Goal: Check status: Check status

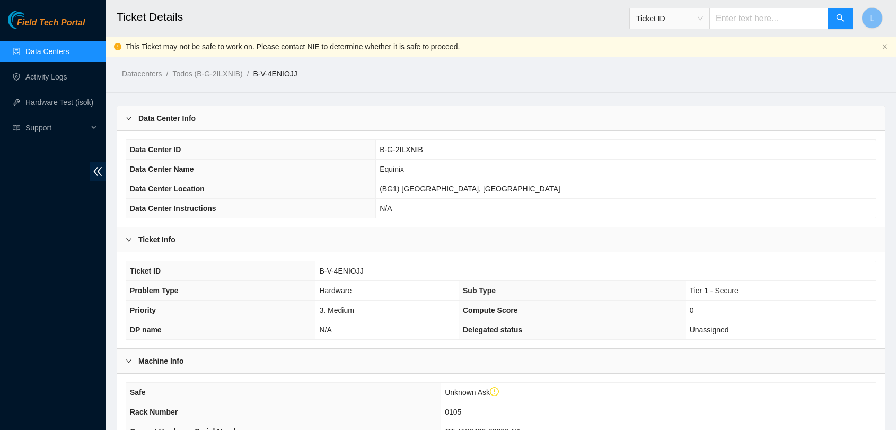
scroll to position [768, 0]
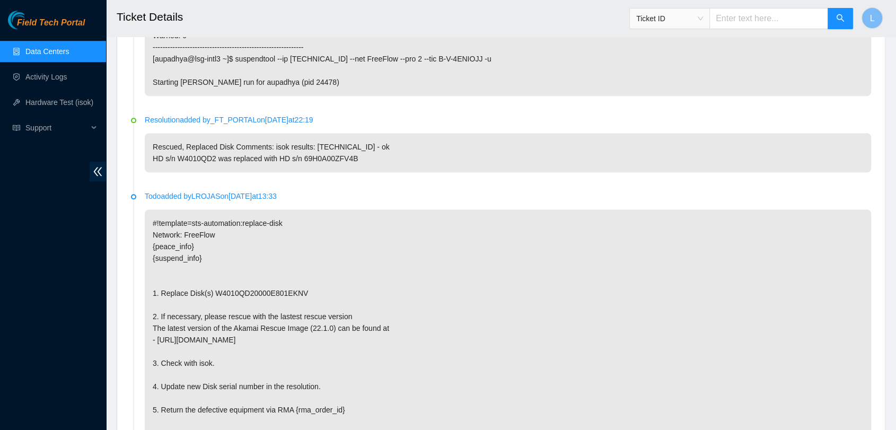
click at [760, 20] on input "text" at bounding box center [769, 18] width 119 height 21
paste input "B-V-5PBCTNL"
type input "B-V-5PBCTNL"
click at [840, 19] on icon "search" at bounding box center [840, 18] width 8 height 8
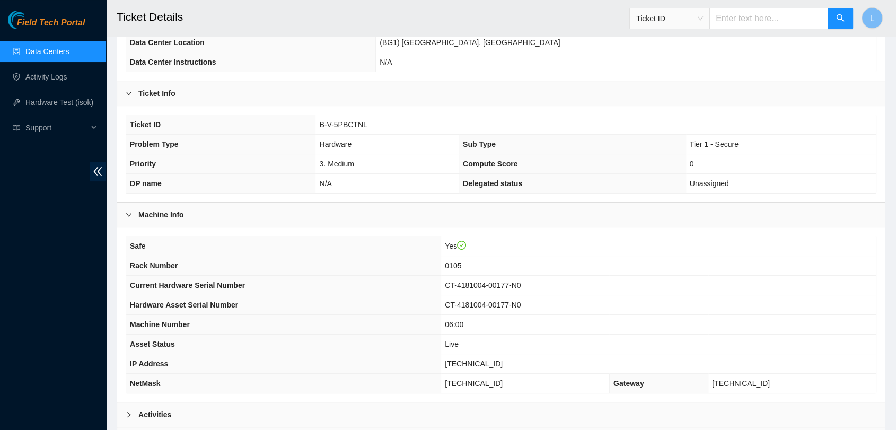
scroll to position [229, 0]
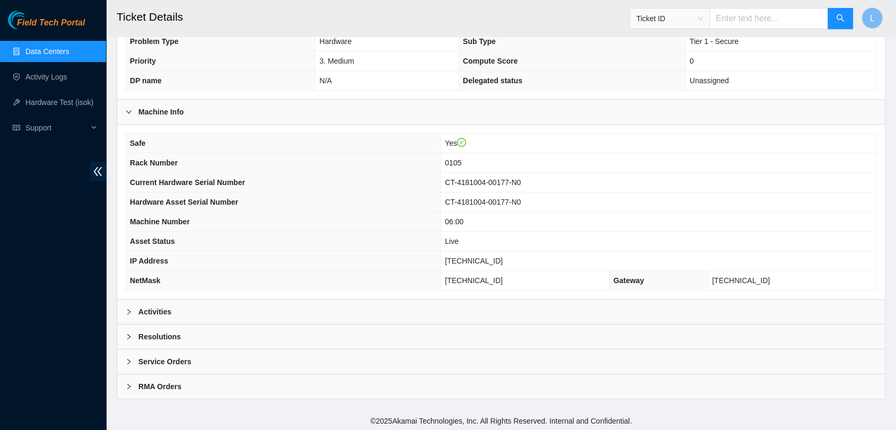
click at [145, 309] on b "Activities" at bounding box center [154, 312] width 33 height 12
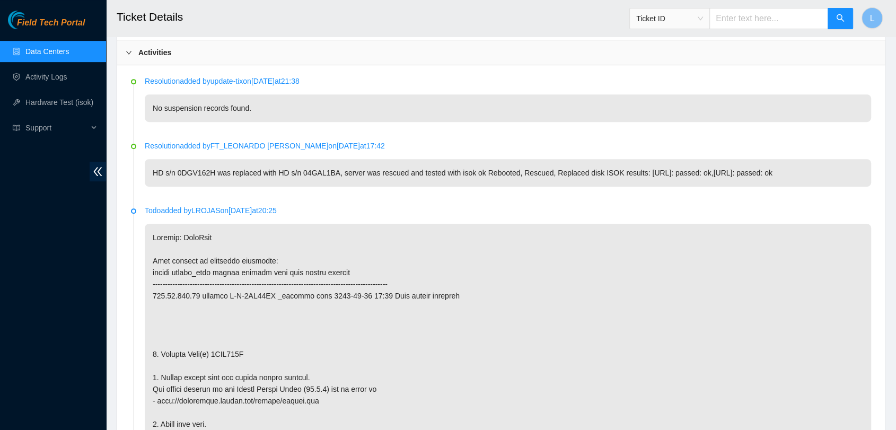
scroll to position [512, 0]
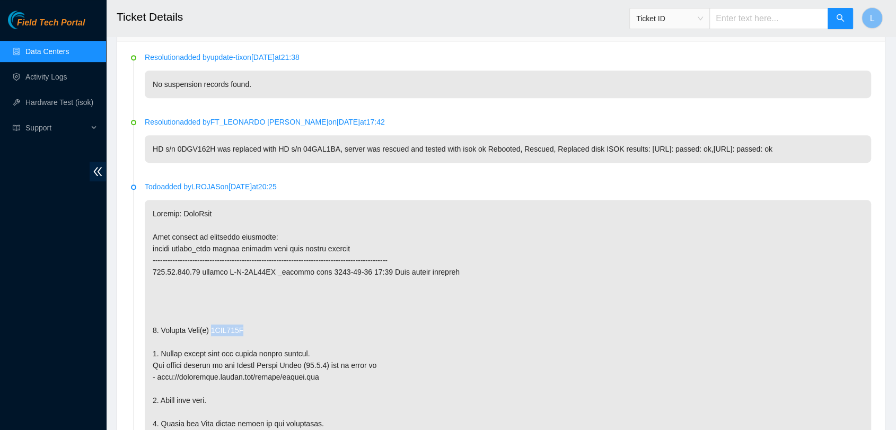
drag, startPoint x: 247, startPoint y: 326, endPoint x: 212, endPoint y: 329, distance: 35.2
click at [212, 329] on p at bounding box center [508, 394] width 727 height 389
copy p "0DGV162H"
click at [779, 18] on input "text" at bounding box center [769, 18] width 119 height 21
paste input "B-V-5PK21SZ"
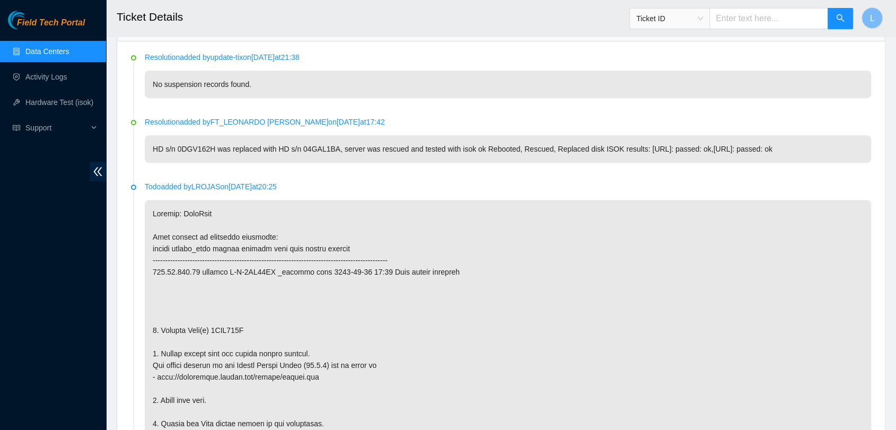
type input "B-V-5PK21SZ"
click at [845, 21] on button "button" at bounding box center [840, 18] width 25 height 21
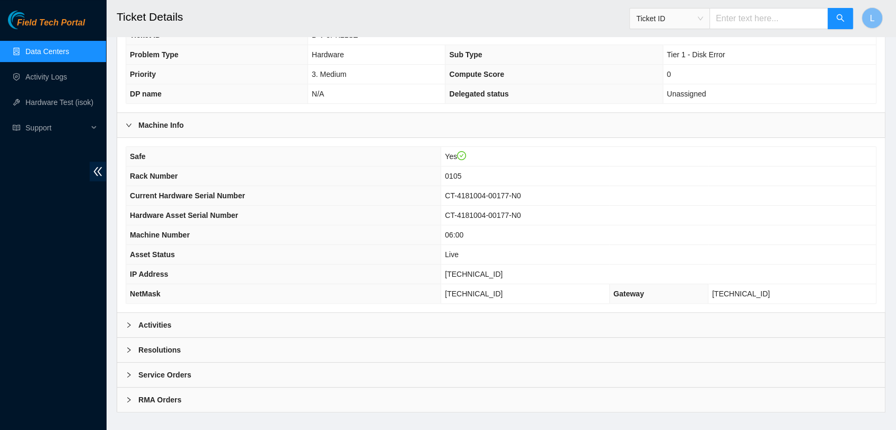
scroll to position [229, 0]
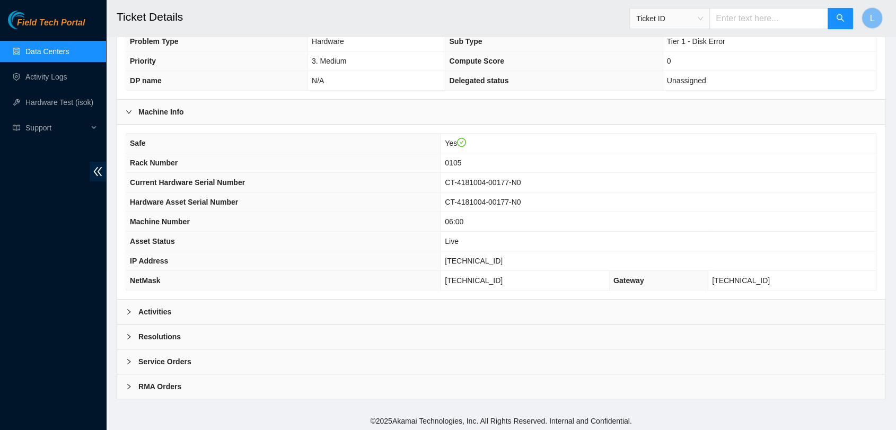
click at [159, 306] on b "Activities" at bounding box center [154, 312] width 33 height 12
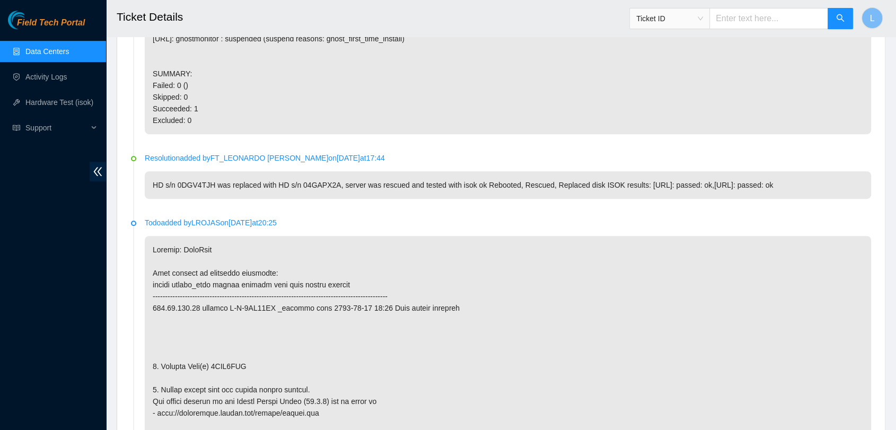
scroll to position [677, 0]
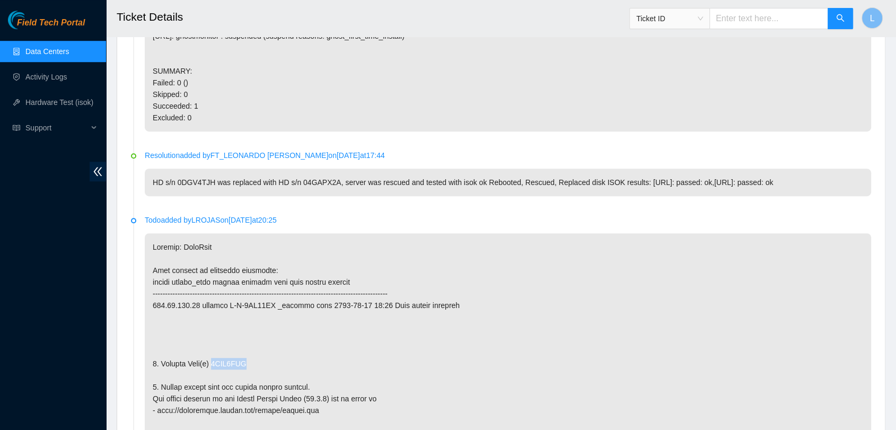
drag, startPoint x: 248, startPoint y: 362, endPoint x: 213, endPoint y: 363, distance: 35.0
click at [213, 363] on p at bounding box center [508, 427] width 727 height 389
copy p "0DGV4TJH"
click at [645, 80] on p "Starting [PERSON_NAME] run for gua (pid 702113) ########### # RESULTS # #######…" at bounding box center [508, 19] width 727 height 226
click at [756, 23] on input "text" at bounding box center [769, 18] width 119 height 21
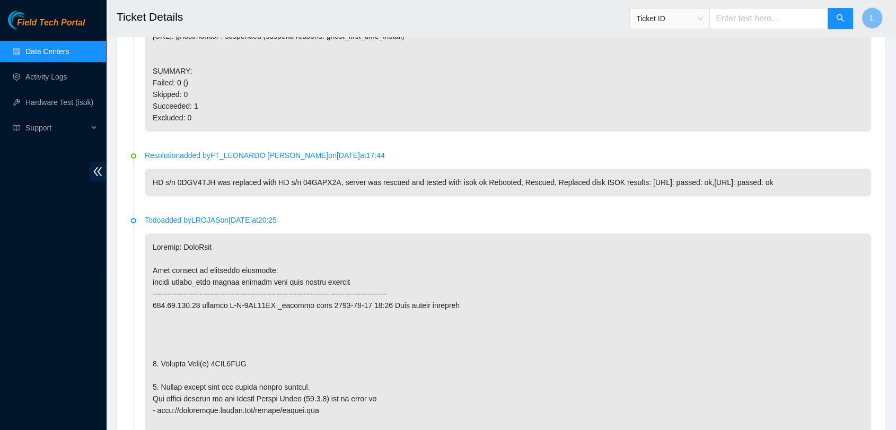
paste input "B-V-5P62D55"
type input "B-V-5P62D55"
click at [843, 17] on icon "search" at bounding box center [840, 18] width 8 height 8
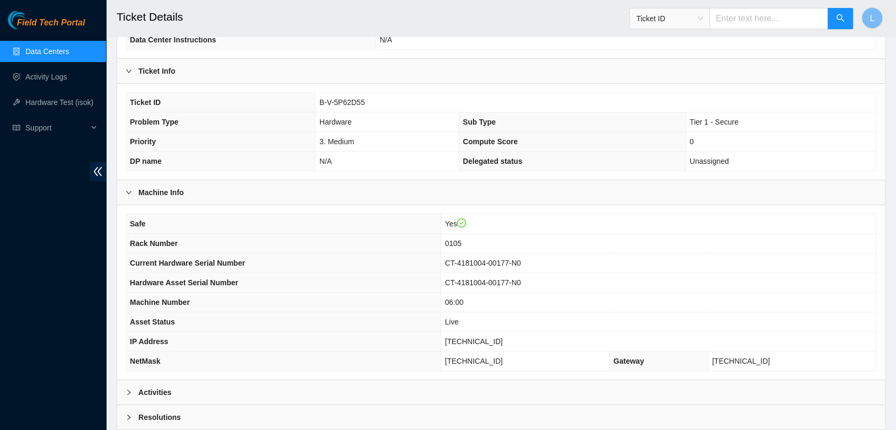
scroll to position [229, 0]
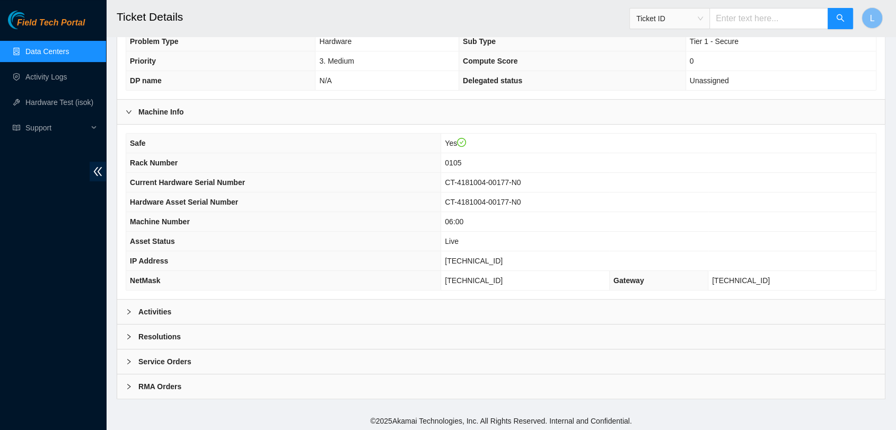
click at [143, 307] on b "Activities" at bounding box center [154, 312] width 33 height 12
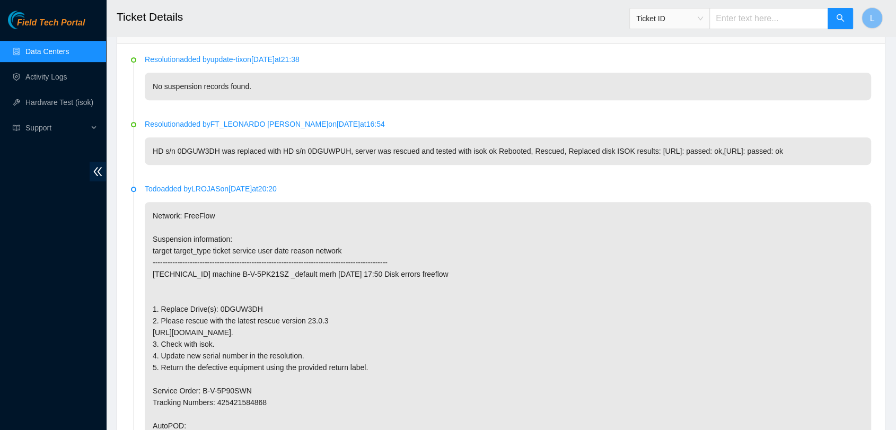
scroll to position [512, 0]
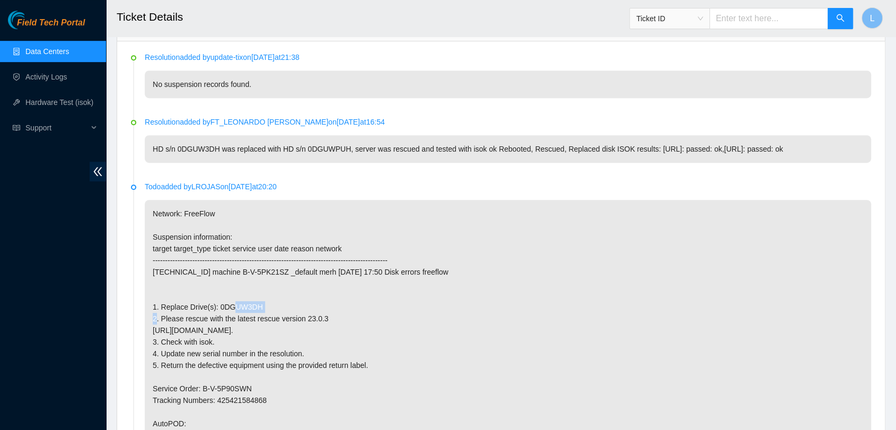
drag, startPoint x: 263, startPoint y: 307, endPoint x: 216, endPoint y: 304, distance: 47.3
click at [216, 304] on p "Network: FreeFlow Suspension information: target target_type ticket service use…" at bounding box center [508, 371] width 727 height 343
copy p "0DGUW3DH"
click at [737, 18] on input "text" at bounding box center [769, 18] width 119 height 21
paste input "B-V-5QYXJ13"
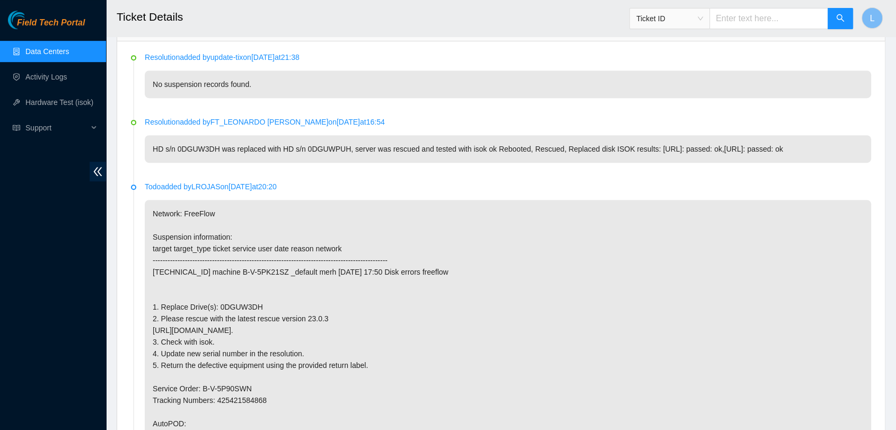
type input "B-V-5QYXJ13"
click at [838, 18] on icon "search" at bounding box center [840, 18] width 8 height 8
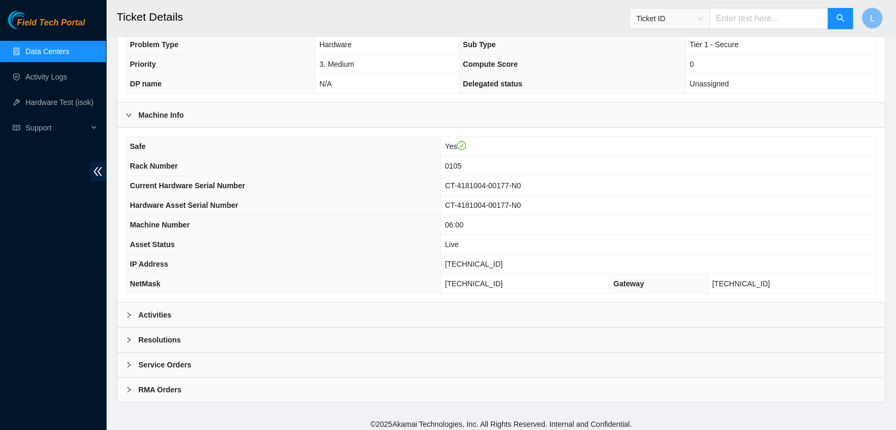
scroll to position [229, 0]
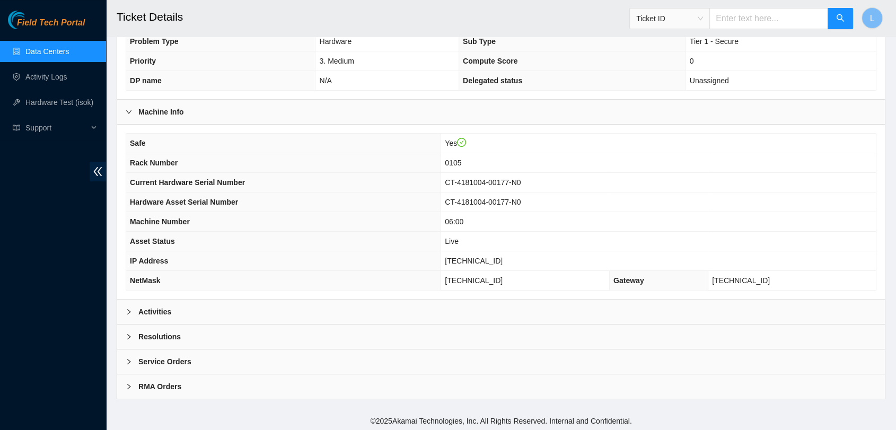
click at [156, 307] on b "Activities" at bounding box center [154, 312] width 33 height 12
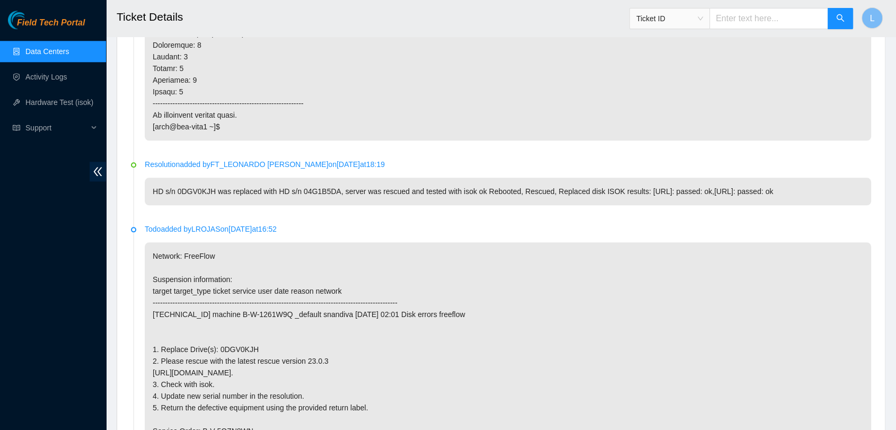
scroll to position [1149, 0]
drag, startPoint x: 253, startPoint y: 345, endPoint x: 217, endPoint y: 345, distance: 36.1
click at [217, 345] on p "Network: FreeFlow Suspension information: target target_type ticket service use…" at bounding box center [508, 411] width 727 height 343
copy p "0DGV0KJH"
click at [736, 21] on input "text" at bounding box center [769, 18] width 119 height 21
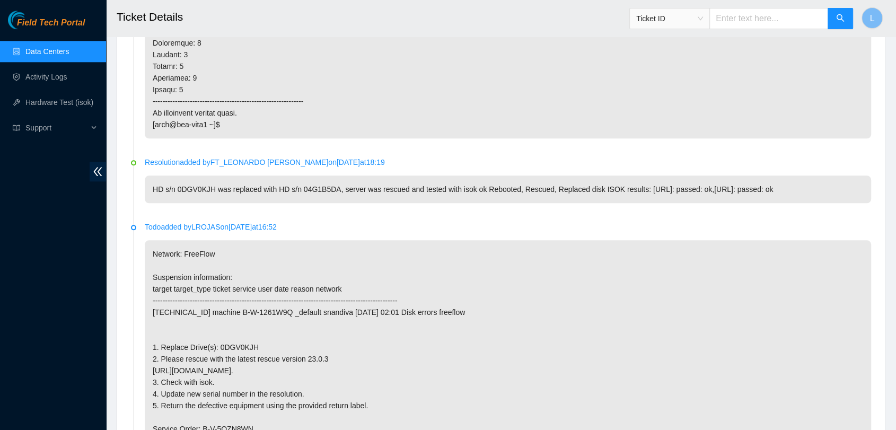
paste input "B-V-5R2MK4V"
type input "B-V-5R2MK4V"
click at [838, 14] on icon "search" at bounding box center [840, 18] width 8 height 8
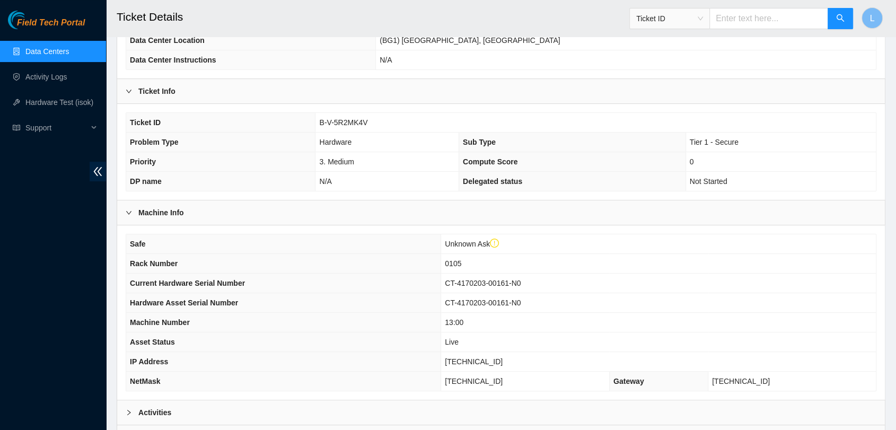
scroll to position [250, 0]
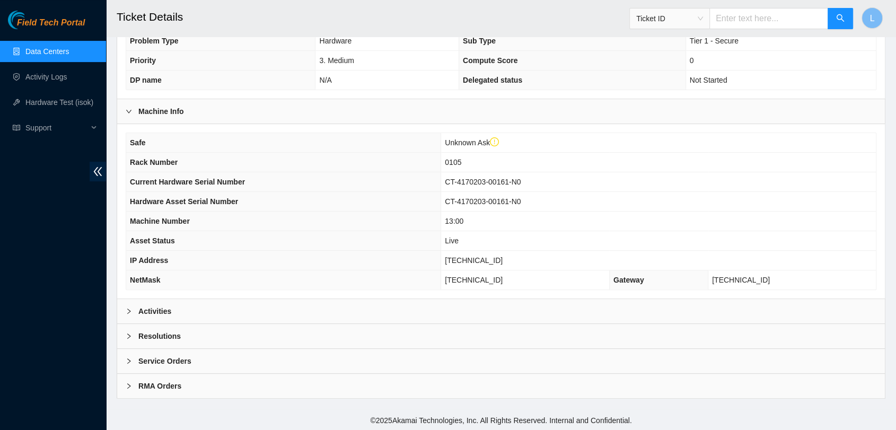
click at [153, 309] on b "Activities" at bounding box center [154, 312] width 33 height 12
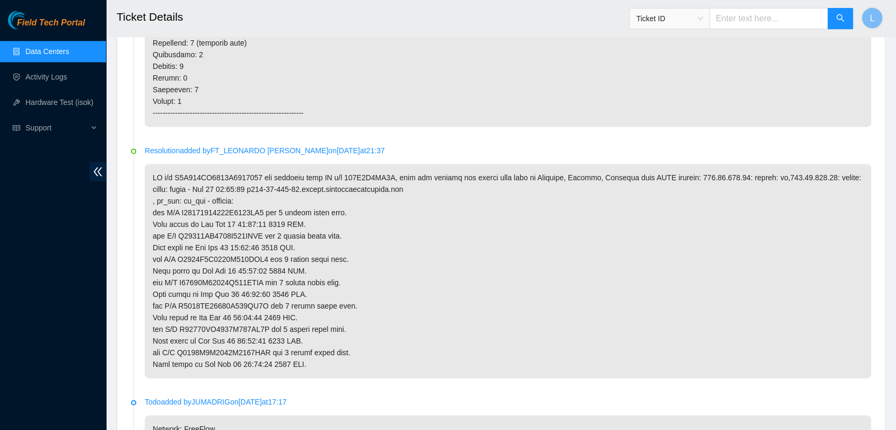
scroll to position [1405, 0]
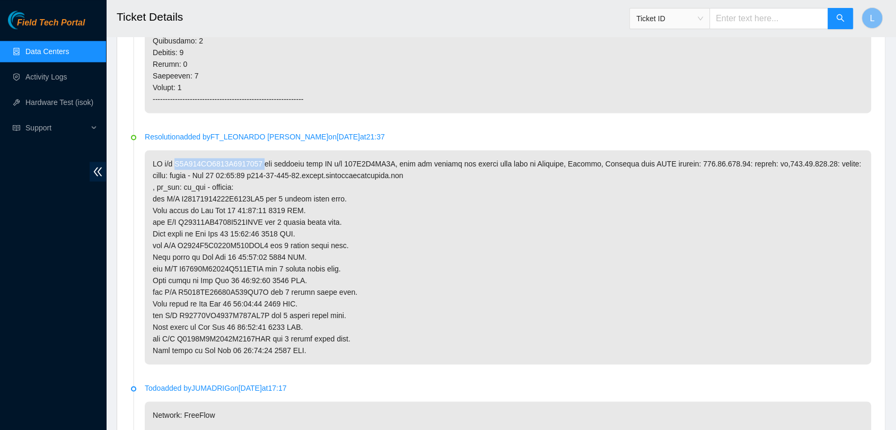
drag, startPoint x: 259, startPoint y: 162, endPoint x: 177, endPoint y: 167, distance: 82.4
click at [177, 167] on p at bounding box center [508, 257] width 727 height 214
copy p "S0N199LY0000B4349971"
click at [768, 23] on input "text" at bounding box center [769, 18] width 119 height 21
paste input "B-V-5R5LHP1"
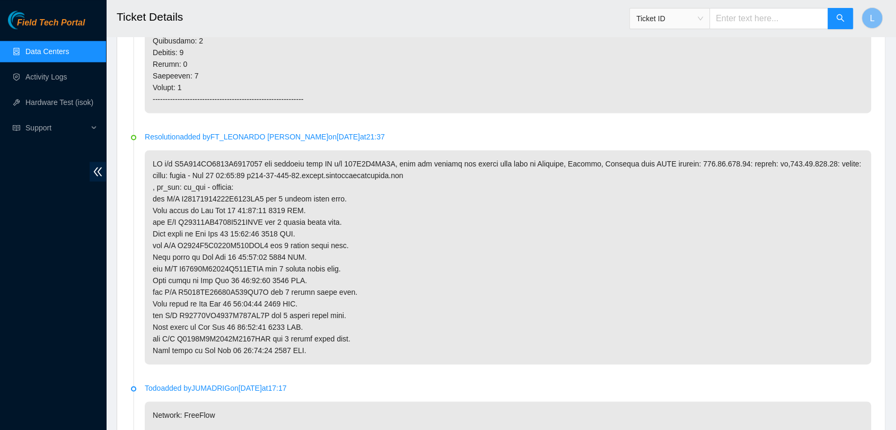
type input "B-V-5R5LHP1"
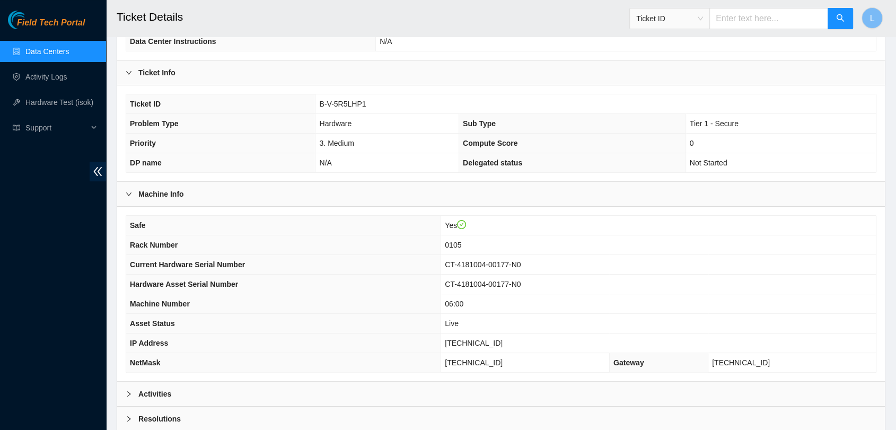
scroll to position [229, 0]
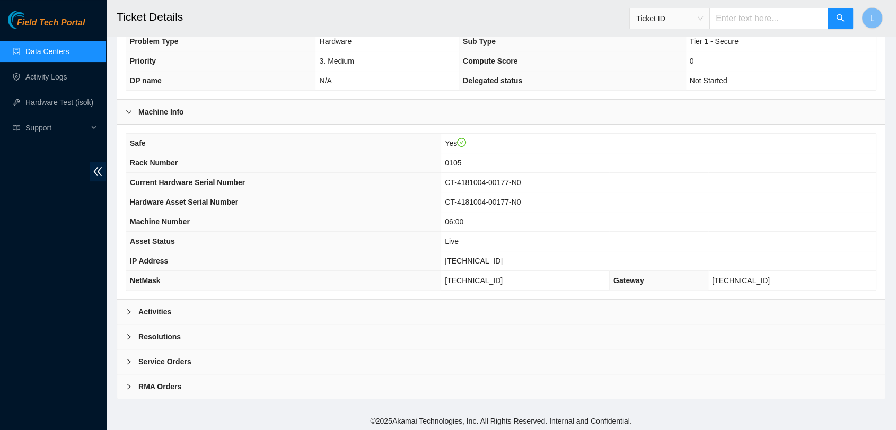
click at [156, 310] on b "Activities" at bounding box center [154, 312] width 33 height 12
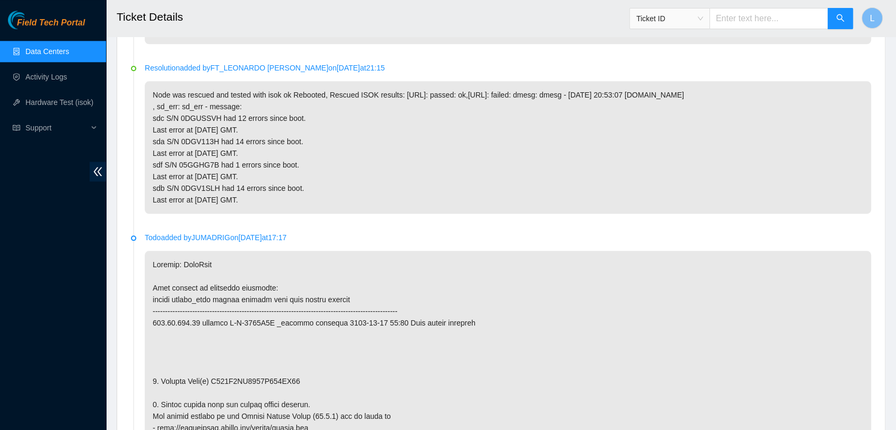
scroll to position [1267, 0]
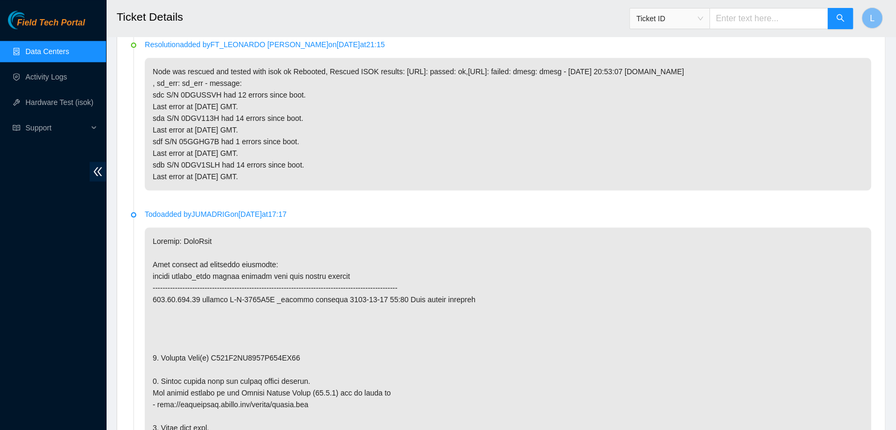
drag, startPoint x: 297, startPoint y: 358, endPoint x: 211, endPoint y: 358, distance: 85.9
copy p "Z401J3JH0000C739HW55"
click at [746, 14] on input "text" at bounding box center [769, 18] width 119 height 21
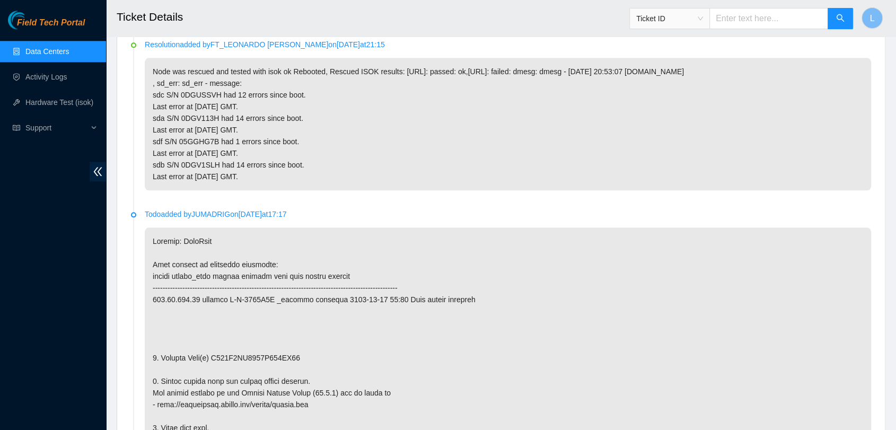
paste input "B-W-IRAMAP"
type input "B-W-IRAMAP"
click at [840, 19] on icon "search" at bounding box center [840, 17] width 7 height 7
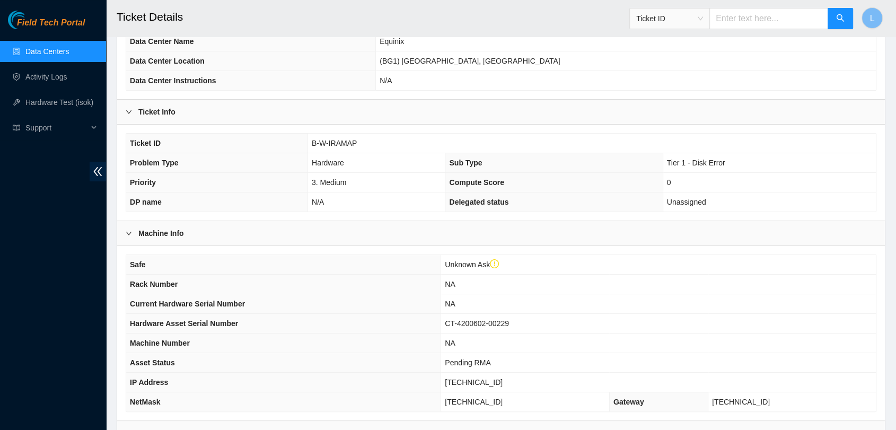
scroll to position [250, 0]
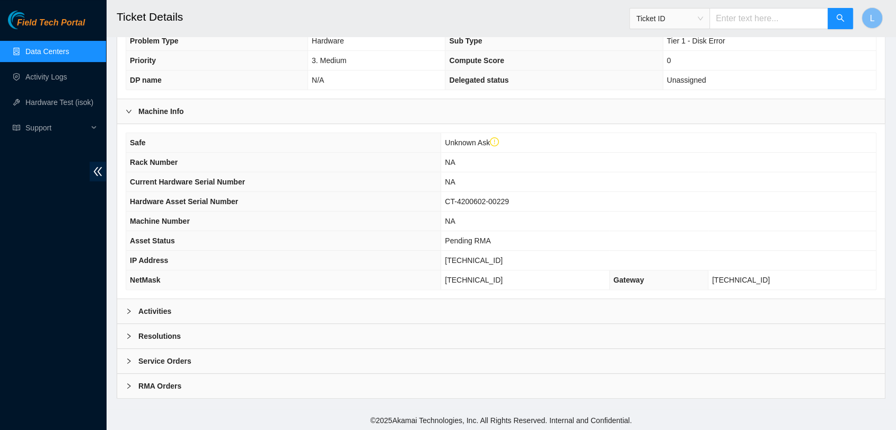
click at [150, 308] on b "Activities" at bounding box center [154, 312] width 33 height 12
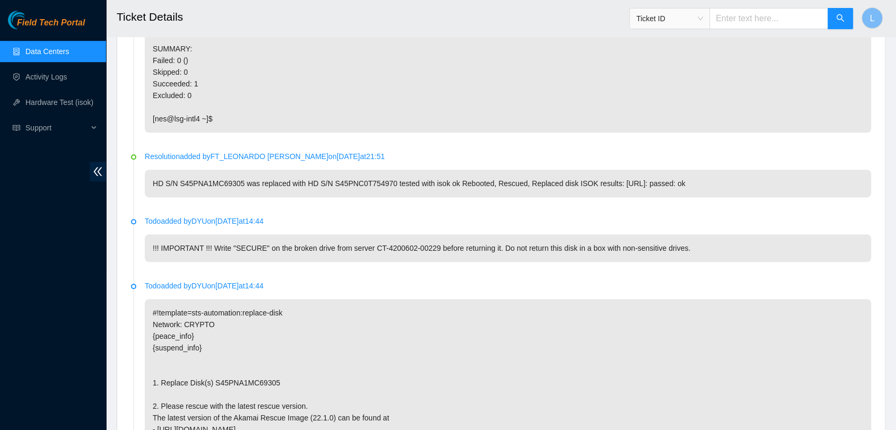
scroll to position [792, 0]
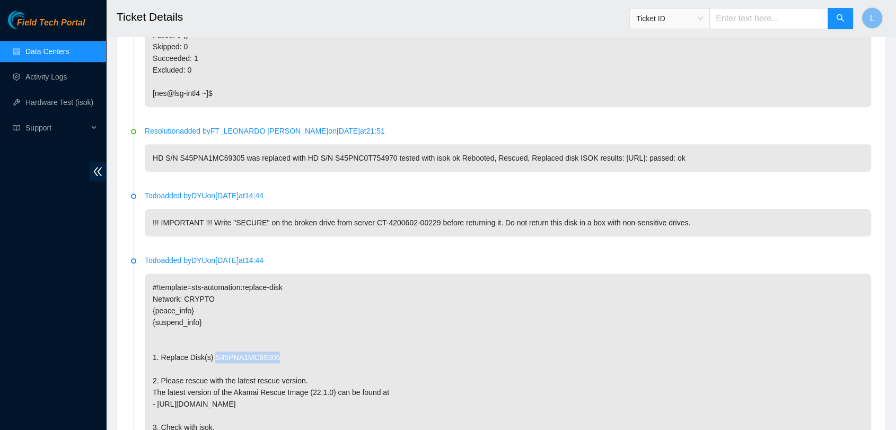
drag, startPoint x: 275, startPoint y: 354, endPoint x: 211, endPoint y: 358, distance: 63.8
copy p "S45PNA1MC69305"
click at [757, 22] on input "text" at bounding box center [769, 18] width 119 height 21
paste input "B-W-1261W9Q"
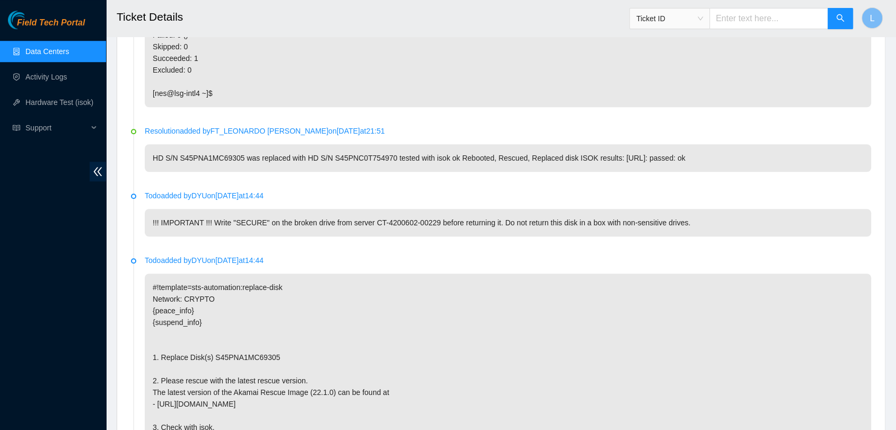
type input "B-W-1261W9Q"
click at [835, 18] on button "button" at bounding box center [840, 18] width 25 height 21
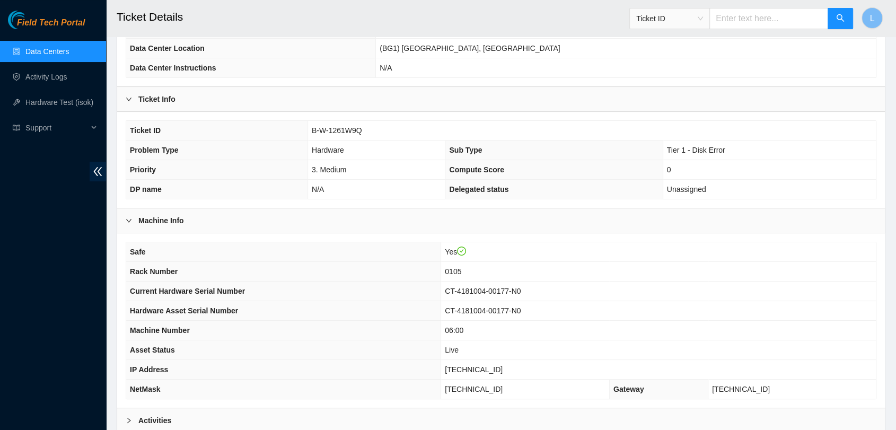
scroll to position [229, 0]
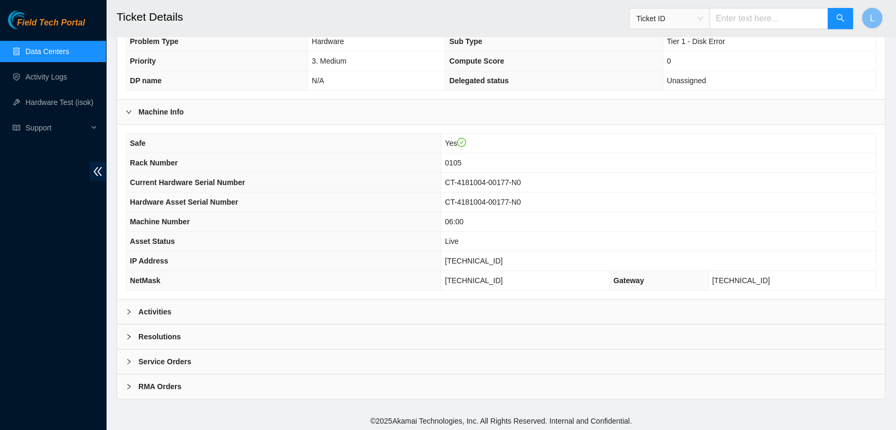
click at [169, 309] on b "Activities" at bounding box center [154, 312] width 33 height 12
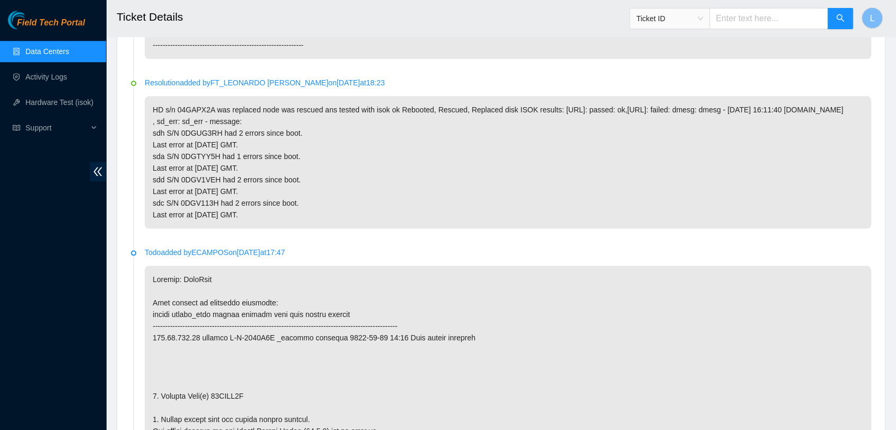
scroll to position [1196, 0]
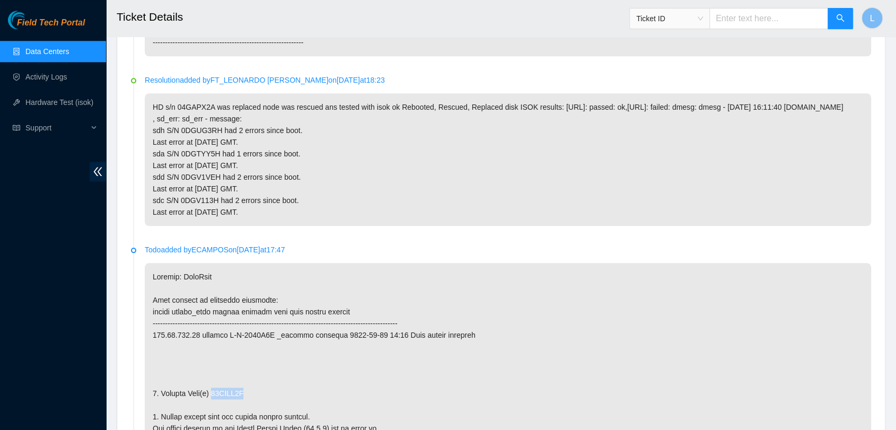
drag, startPoint x: 247, startPoint y: 404, endPoint x: 212, endPoint y: 405, distance: 35.0
copy p "04GAPX2A"
click at [703, 18] on span "Ticket ID" at bounding box center [670, 19] width 67 height 16
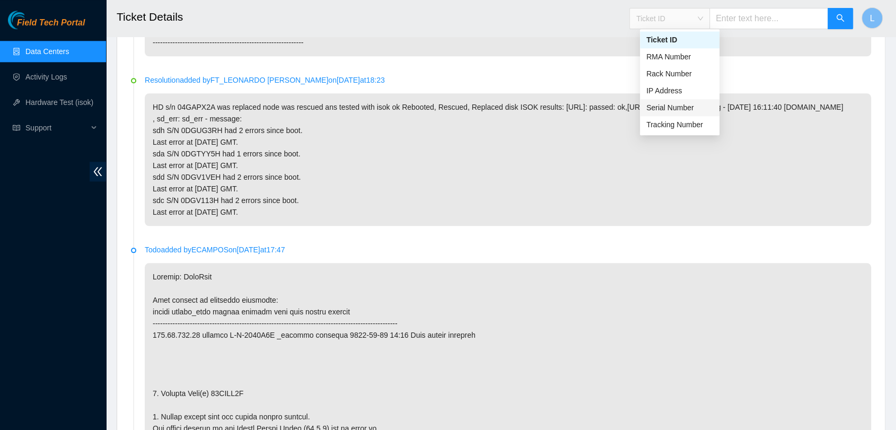
click at [667, 103] on div "Serial Number" at bounding box center [680, 108] width 67 height 12
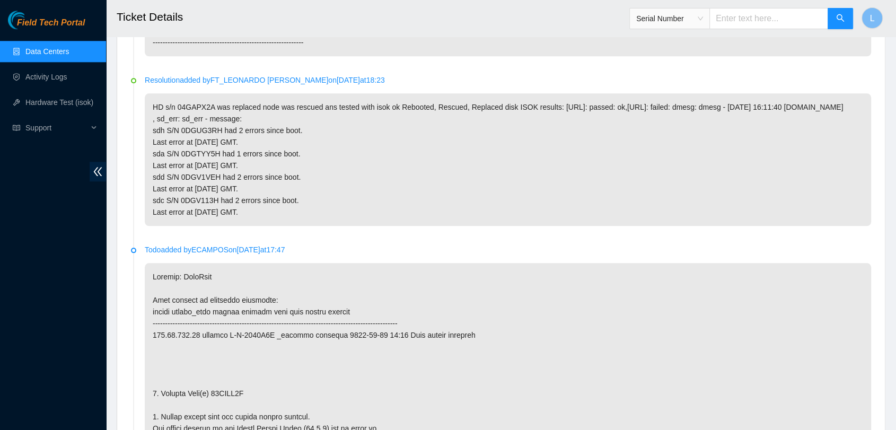
click at [752, 20] on input "text" at bounding box center [769, 18] width 119 height 21
paste input "0DGWNVYH"
type input "0DGWNVYH"
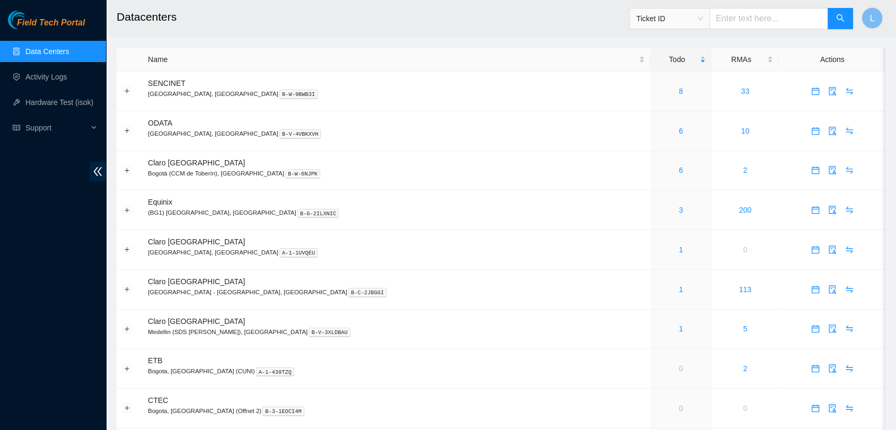
click at [703, 22] on span "Ticket ID" at bounding box center [670, 19] width 67 height 16
click at [676, 103] on div "Serial Number" at bounding box center [680, 107] width 67 height 12
click at [760, 22] on input "text" at bounding box center [769, 18] width 119 height 21
paste input "0DGV1AUH"
type input "0DGV1AUH"
